Goal: Task Accomplishment & Management: Use online tool/utility

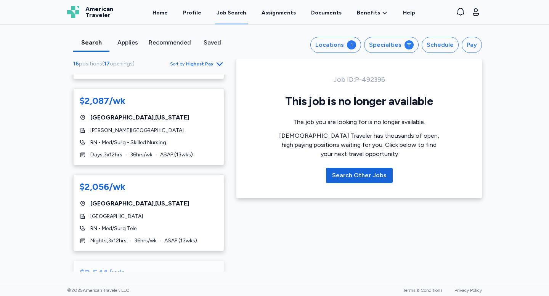
scroll to position [890, 0]
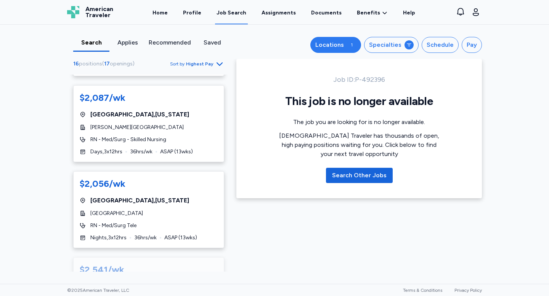
click at [333, 43] on div "Locations" at bounding box center [329, 44] width 29 height 9
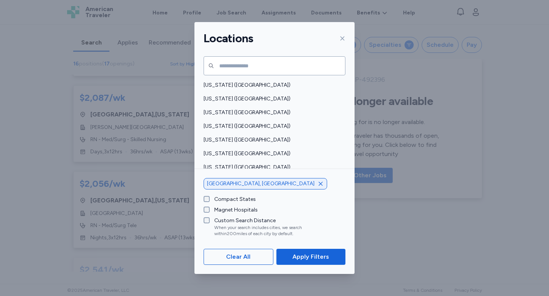
click at [317, 186] on icon "button" at bounding box center [320, 184] width 6 height 6
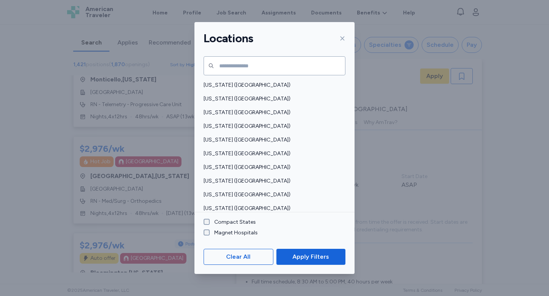
click at [341, 39] on icon at bounding box center [342, 39] width 4 height 4
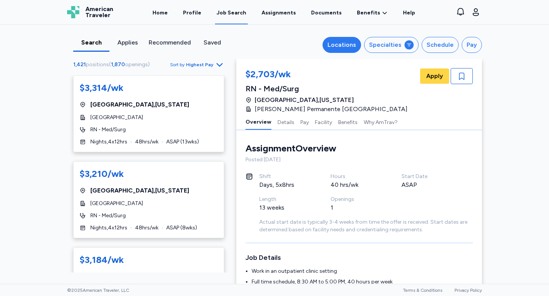
click at [354, 48] on div "Locations" at bounding box center [341, 44] width 29 height 9
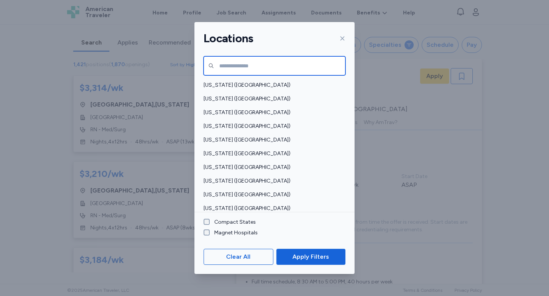
click at [286, 71] on input "text" at bounding box center [274, 65] width 142 height 19
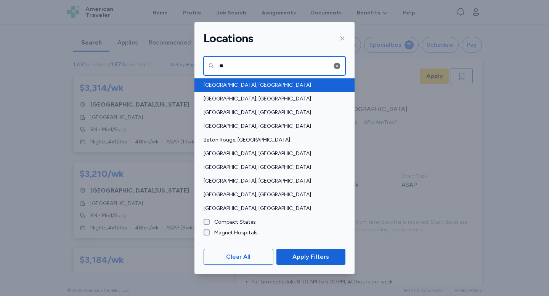
type input "**"
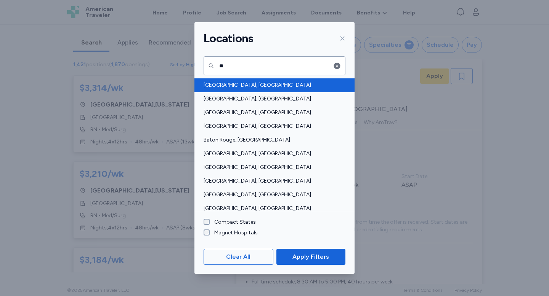
click at [281, 82] on span "[GEOGRAPHIC_DATA], [GEOGRAPHIC_DATA]" at bounding box center [271, 86] width 137 height 8
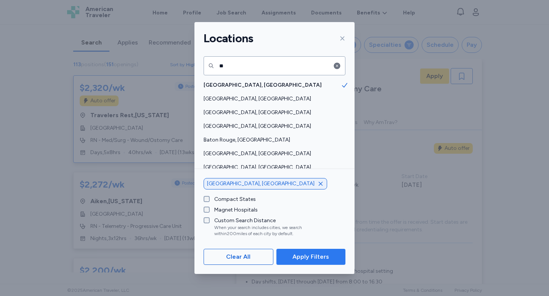
scroll to position [1, 0]
click at [286, 260] on span "Apply Filters" at bounding box center [310, 257] width 57 height 9
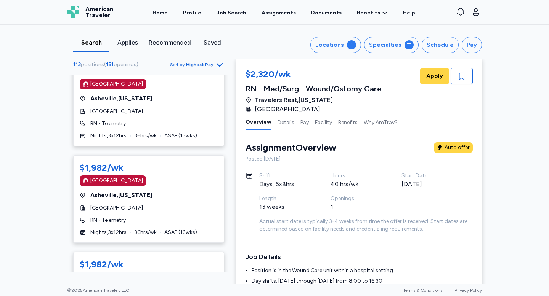
scroll to position [2617, 0]
